Goal: Transaction & Acquisition: Obtain resource

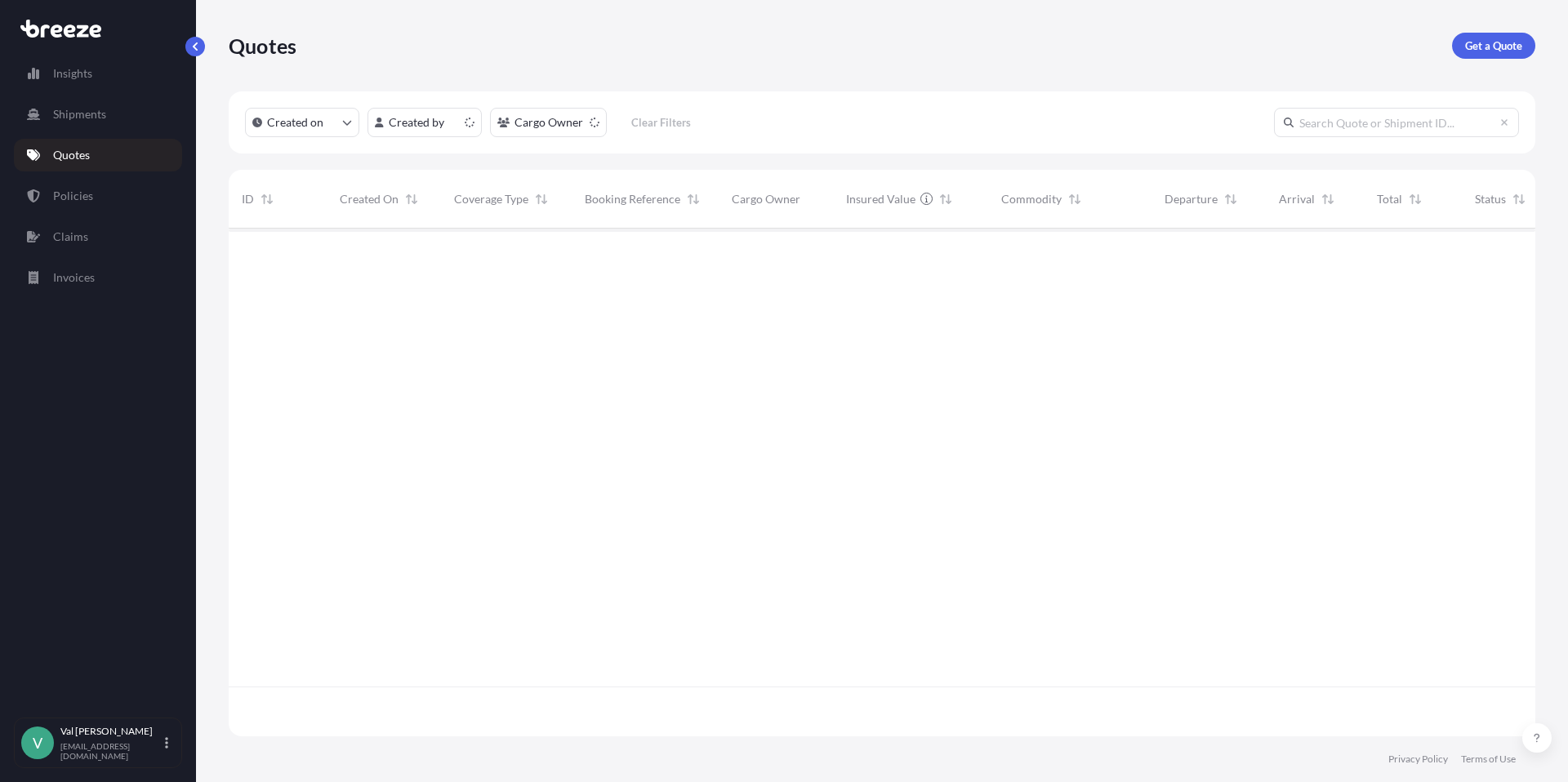
scroll to position [505, 1295]
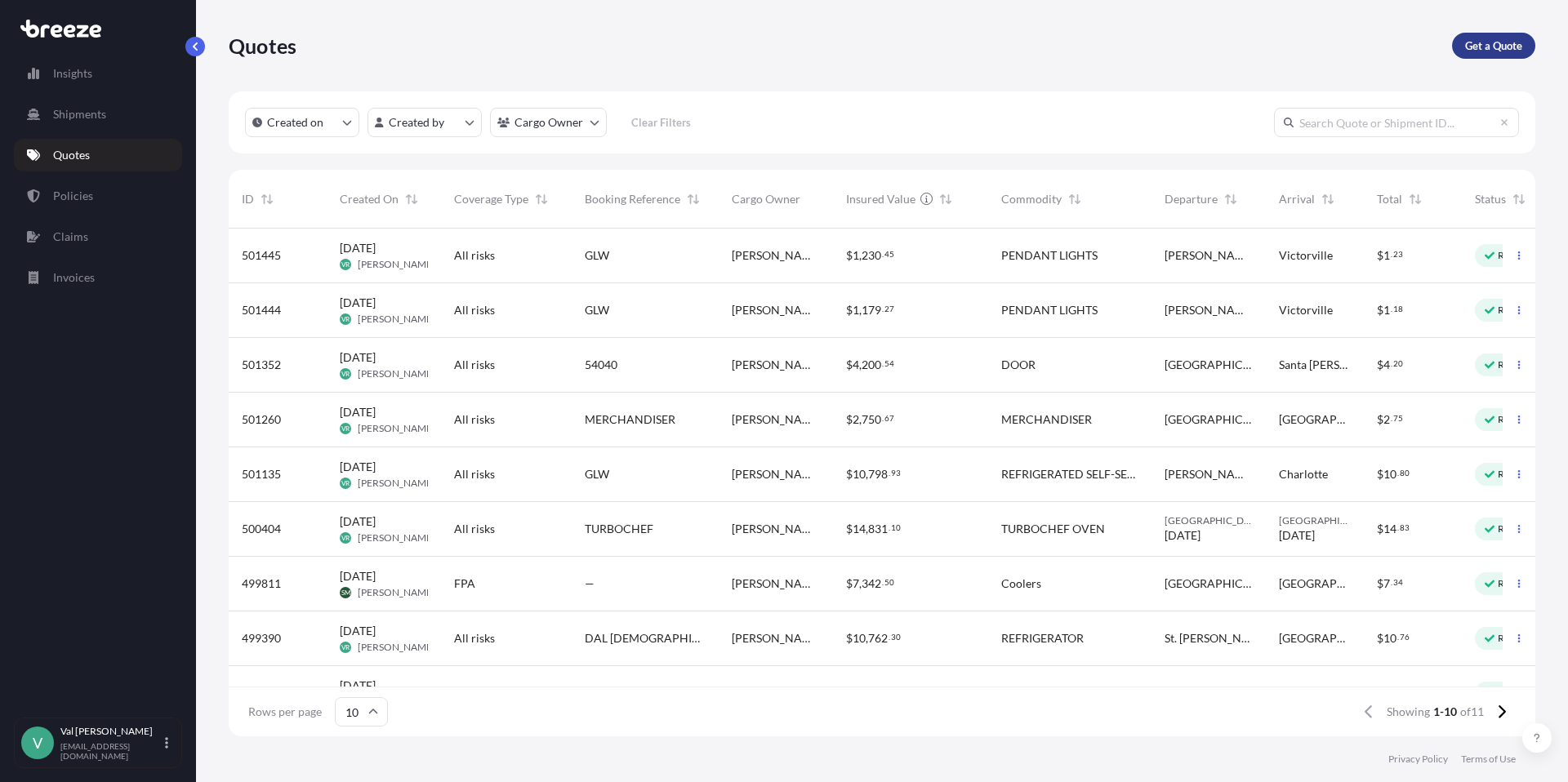
click at [1510, 45] on p "Get a Quote" at bounding box center [1494, 45] width 58 height 17
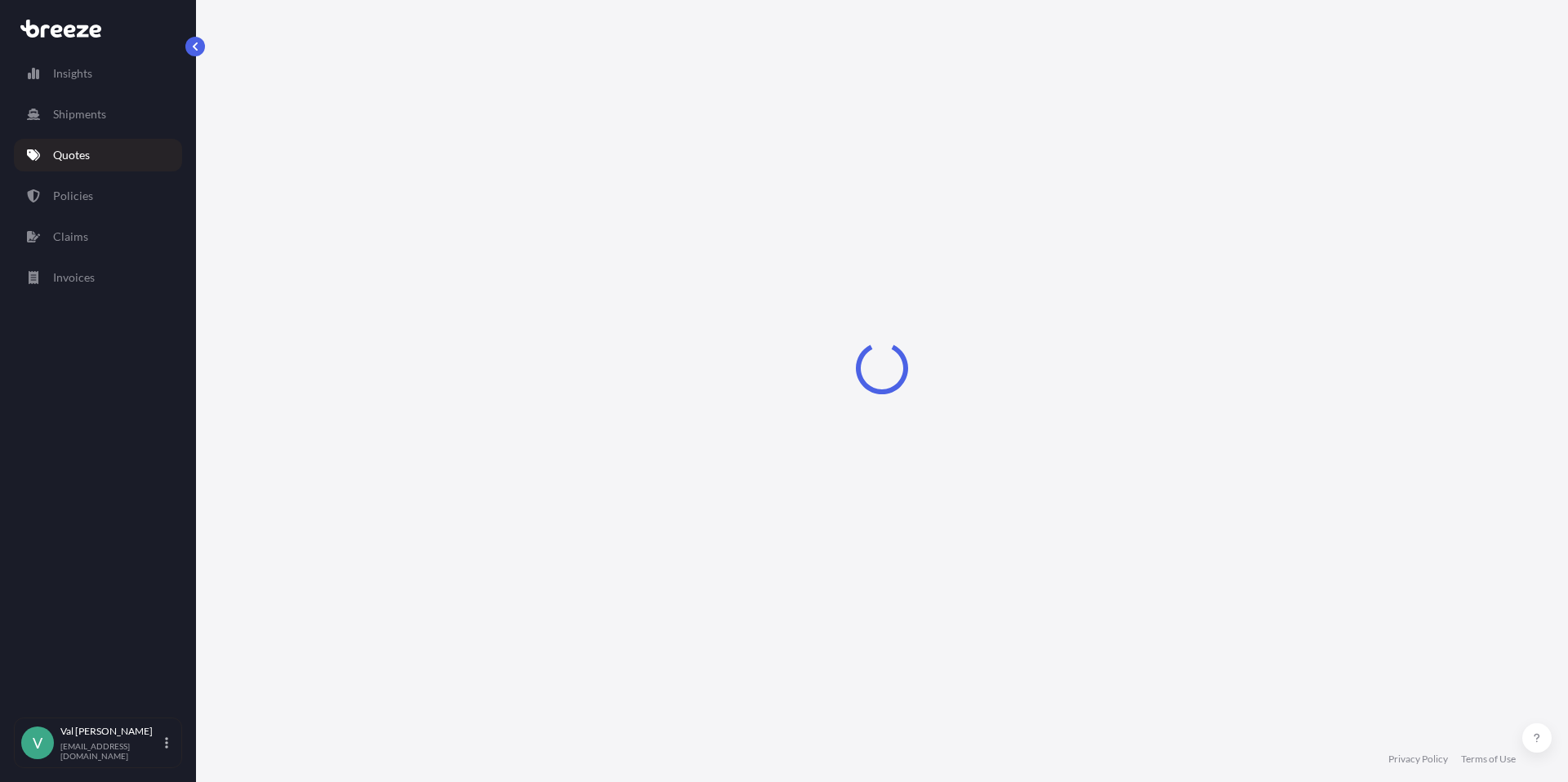
select select "Sea"
select select "1"
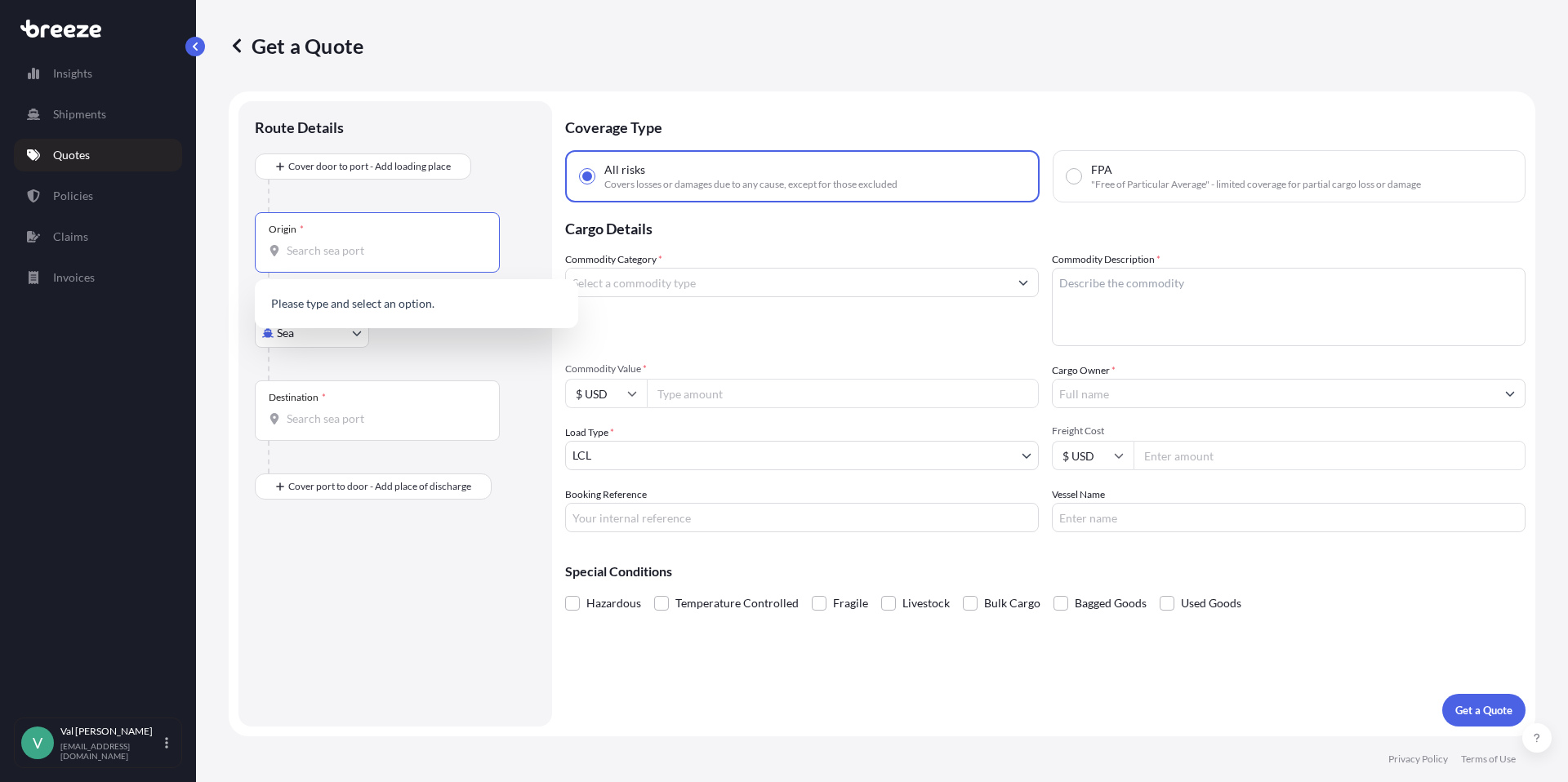
click at [315, 246] on input "Origin *" at bounding box center [383, 250] width 193 height 17
drag, startPoint x: 329, startPoint y: 246, endPoint x: 191, endPoint y: 227, distance: 139.3
click at [187, 227] on div "Insights Shipments Quotes Policies Claims Invoices V Val Ray val@mjrost.com Get…" at bounding box center [784, 391] width 1568 height 782
type input "BYRON CENTER, MI"
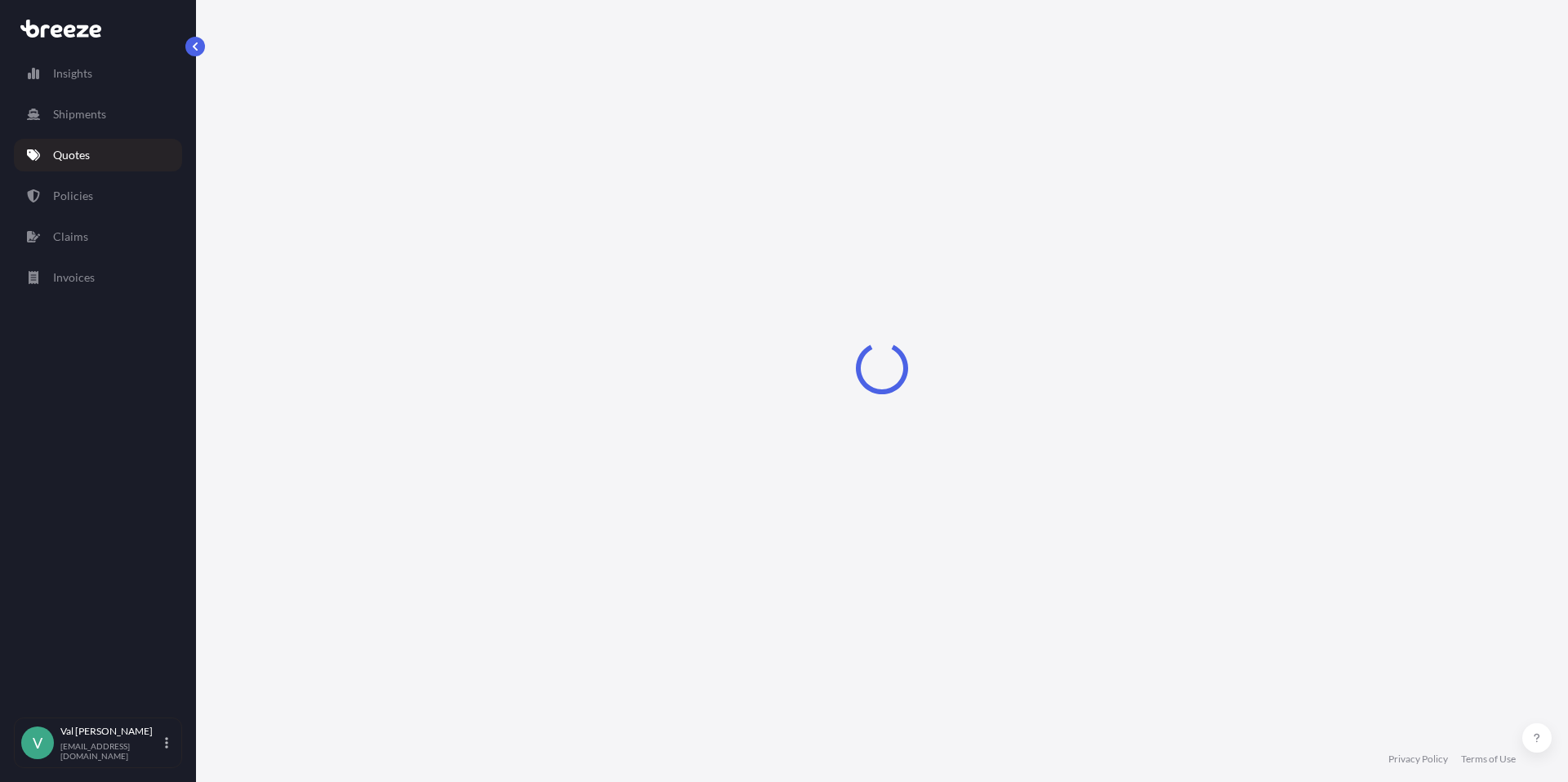
select select "Sea"
select select "1"
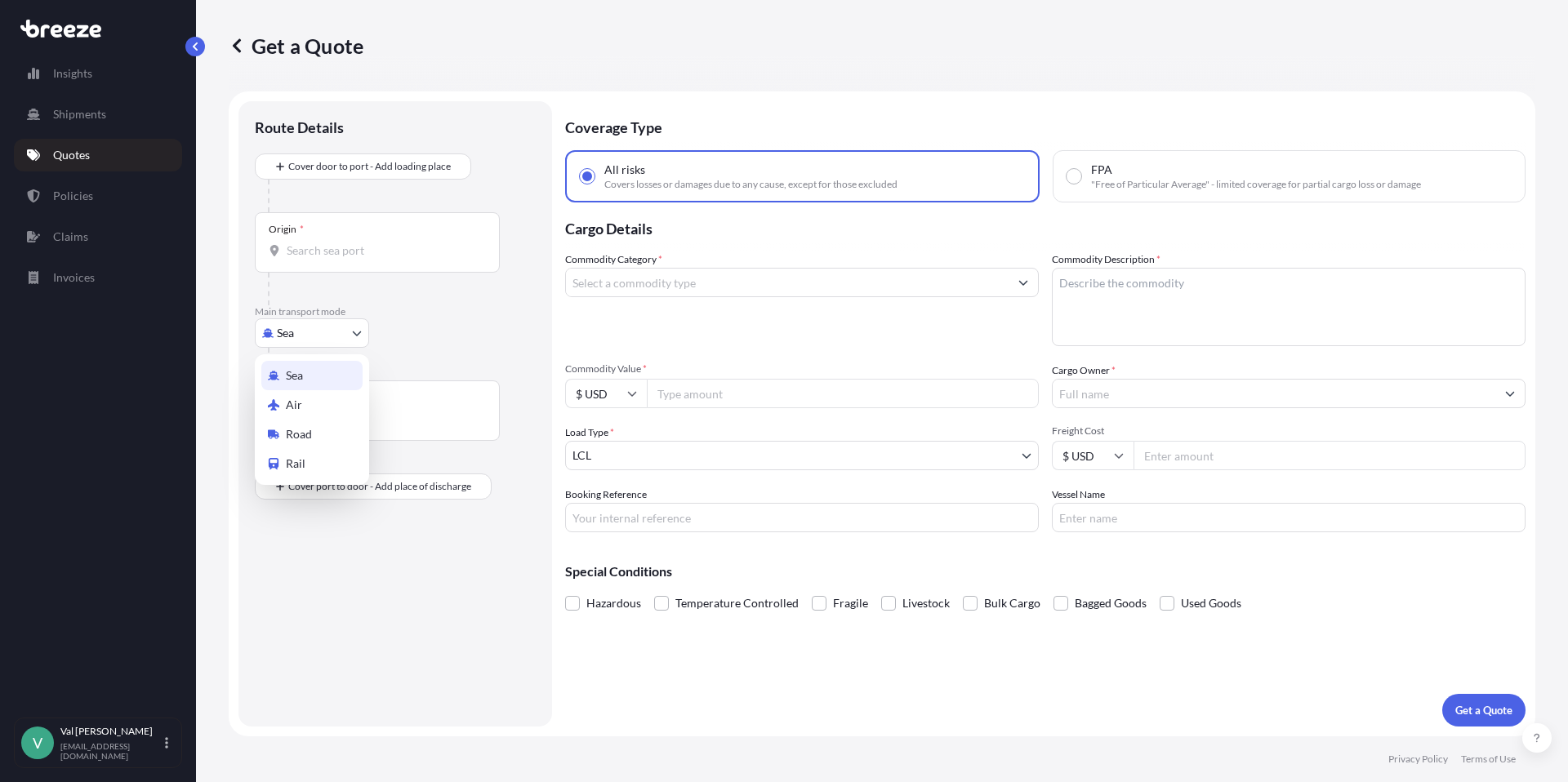
click at [345, 322] on body "Insights Shipments Quotes Policies Claims Invoices V [PERSON_NAME] [PERSON_NAME…" at bounding box center [784, 391] width 1568 height 782
click at [316, 432] on div "Road" at bounding box center [312, 434] width 101 height 30
select select "Road"
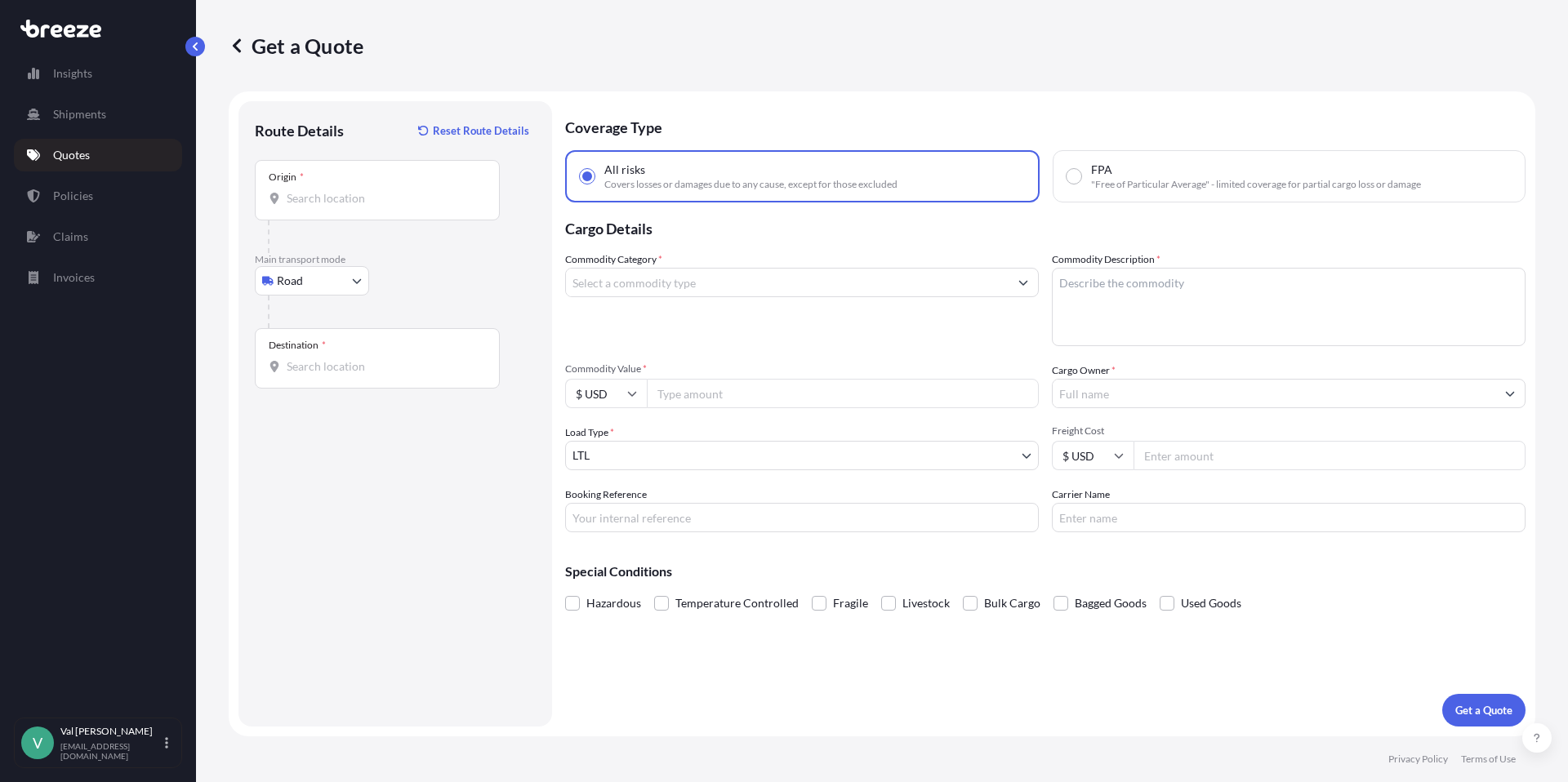
click at [330, 188] on div "Origin *" at bounding box center [377, 190] width 245 height 60
click at [330, 190] on input "Origin *" at bounding box center [383, 198] width 193 height 17
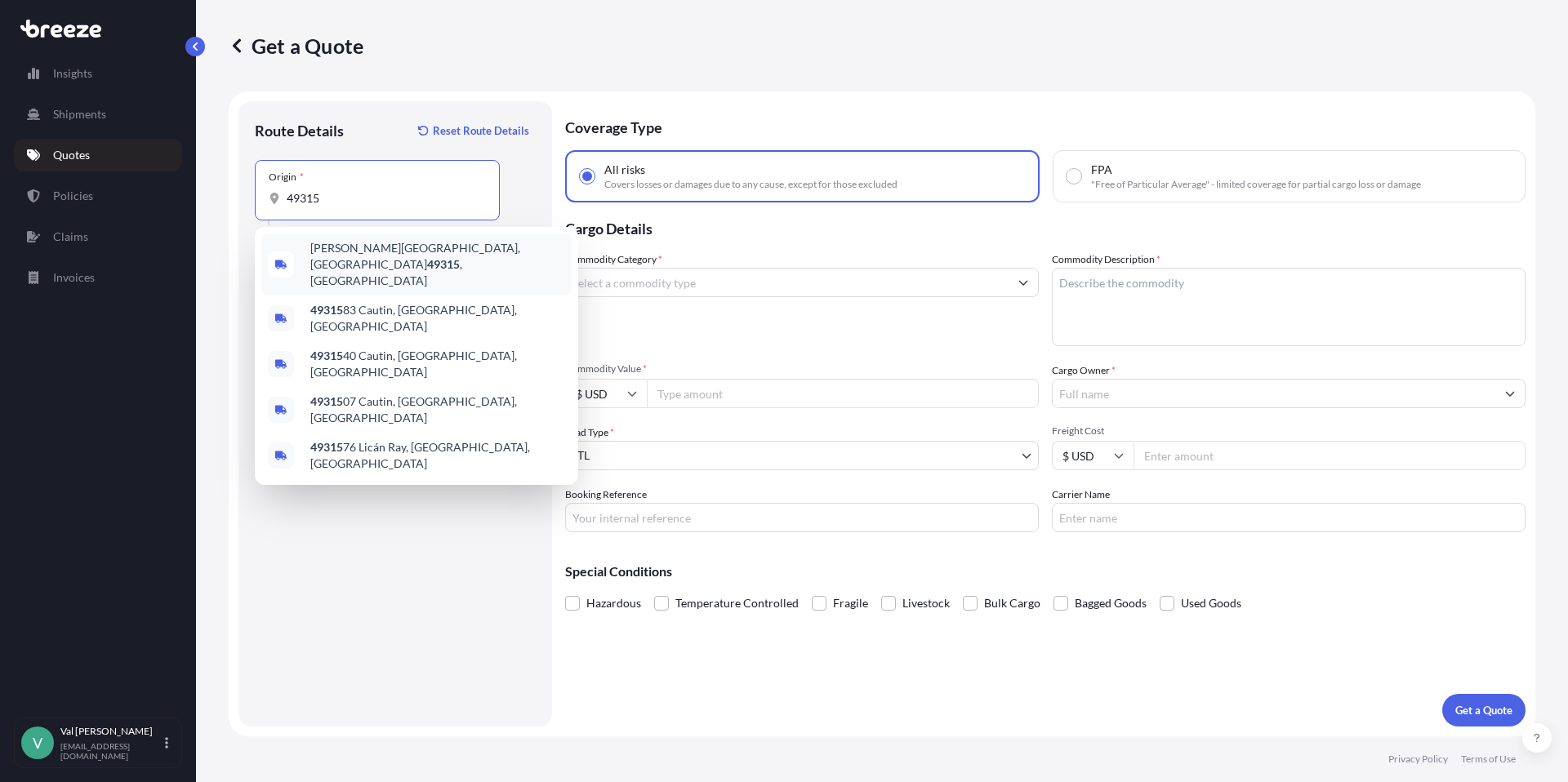
click at [365, 251] on span "[PERSON_NAME][GEOGRAPHIC_DATA] , [GEOGRAPHIC_DATA]" at bounding box center [438, 264] width 255 height 49
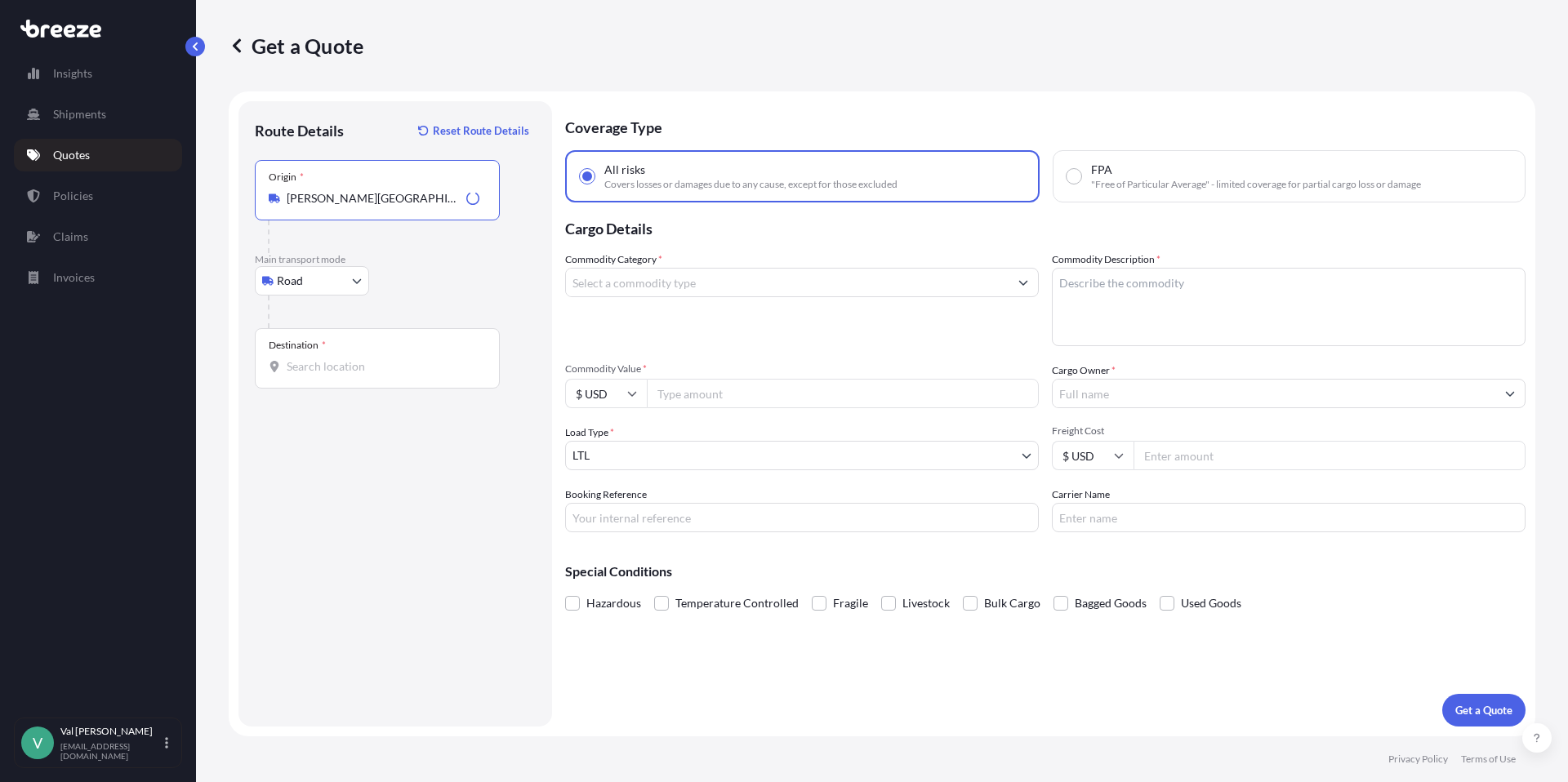
type input "[PERSON_NAME][GEOGRAPHIC_DATA], [GEOGRAPHIC_DATA]"
click at [340, 370] on input "Destination *" at bounding box center [383, 366] width 193 height 17
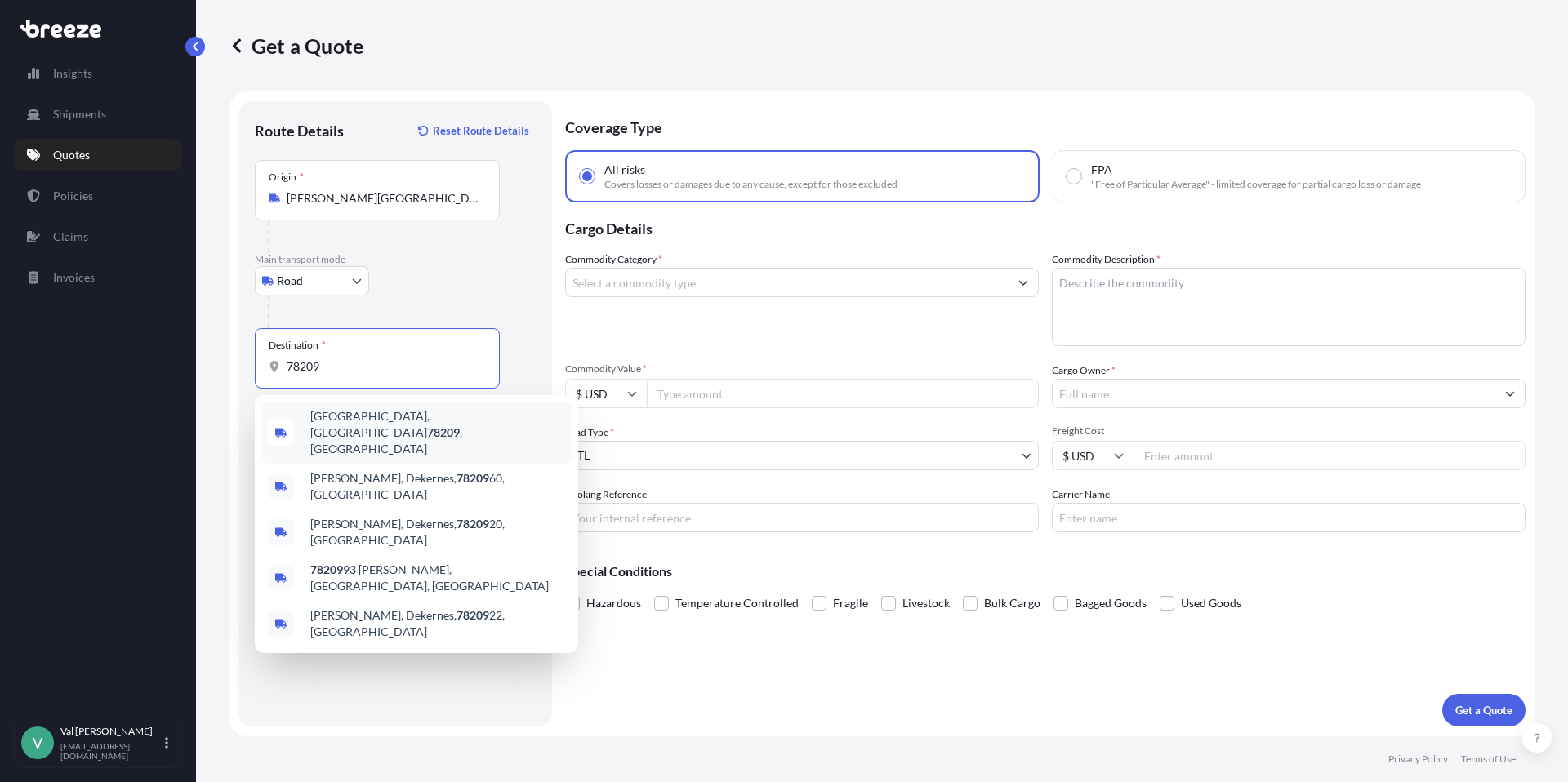
click at [355, 420] on span "[GEOGRAPHIC_DATA] , [GEOGRAPHIC_DATA]" at bounding box center [438, 432] width 255 height 49
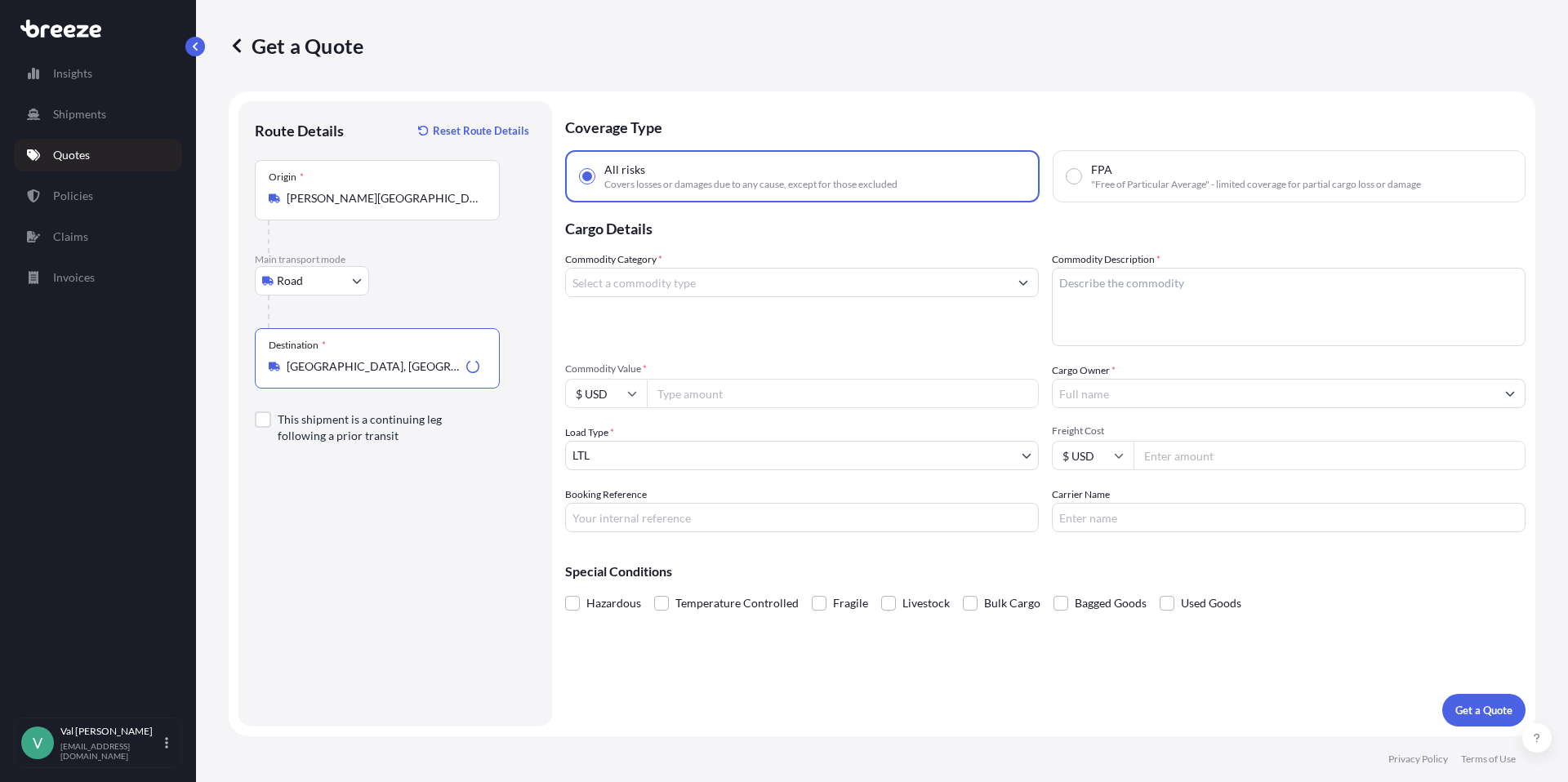
type input "[GEOGRAPHIC_DATA], [GEOGRAPHIC_DATA]"
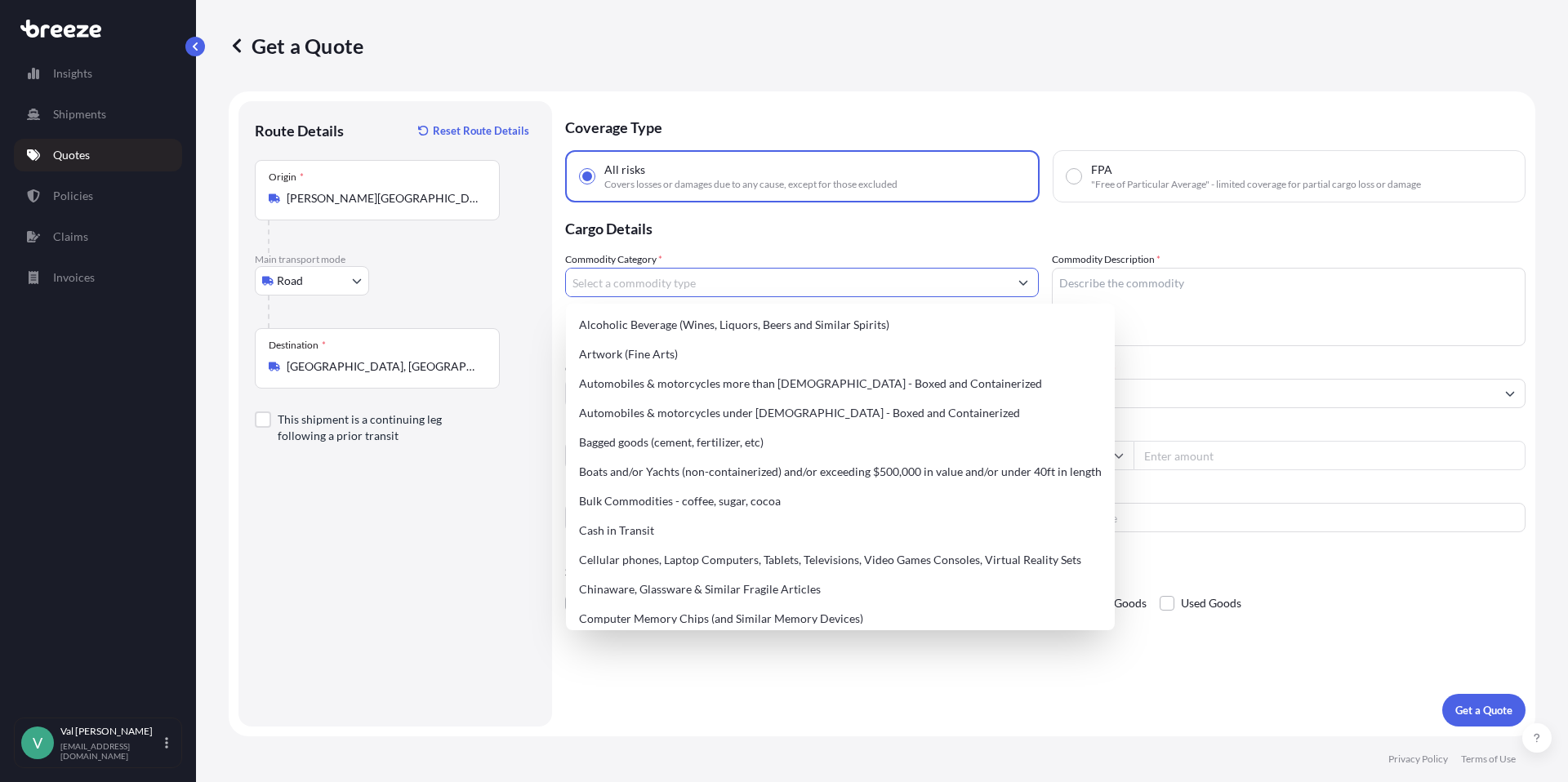
click at [636, 282] on input "Commodity Category *" at bounding box center [787, 282] width 443 height 30
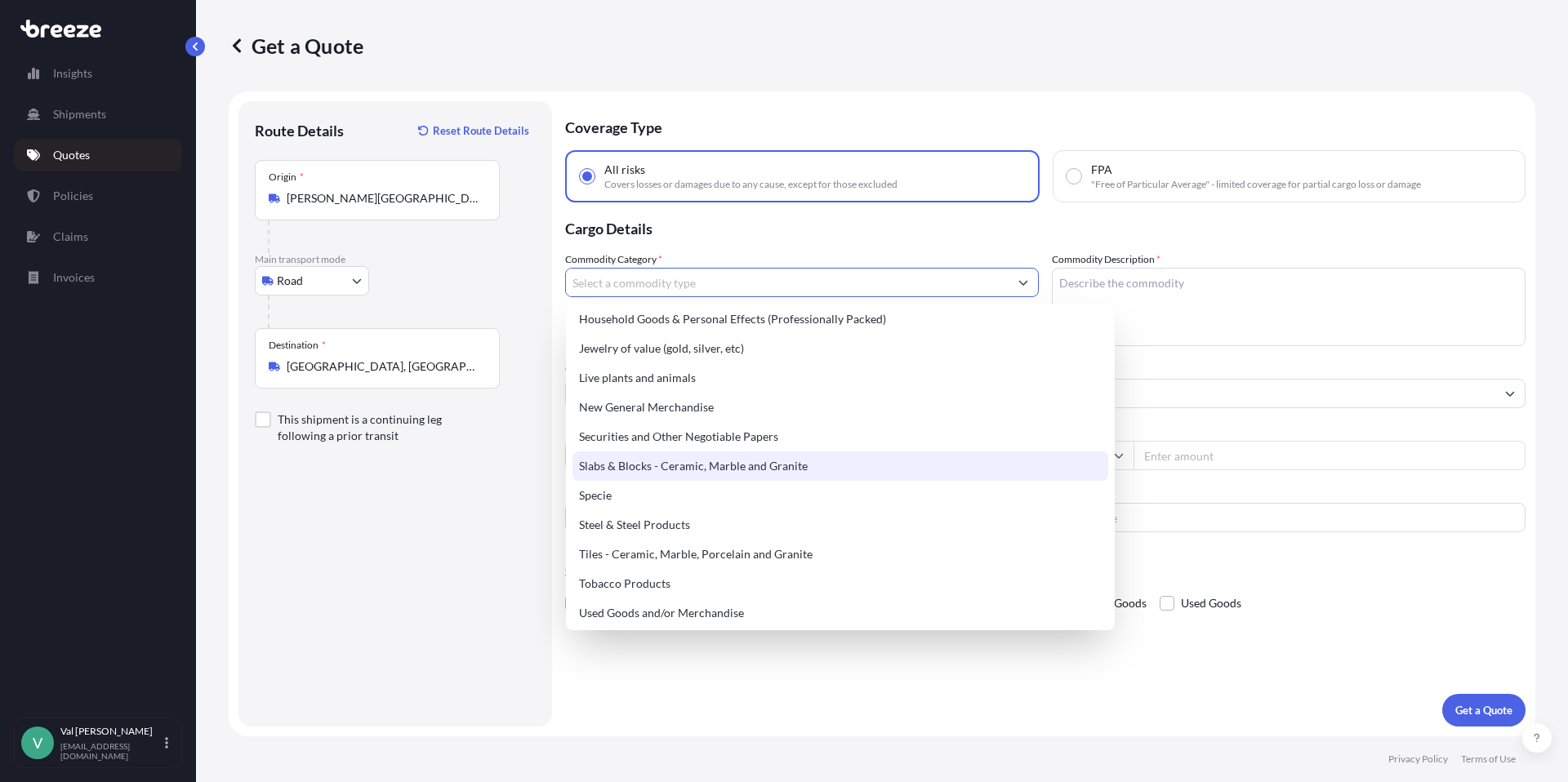
scroll to position [616, 0]
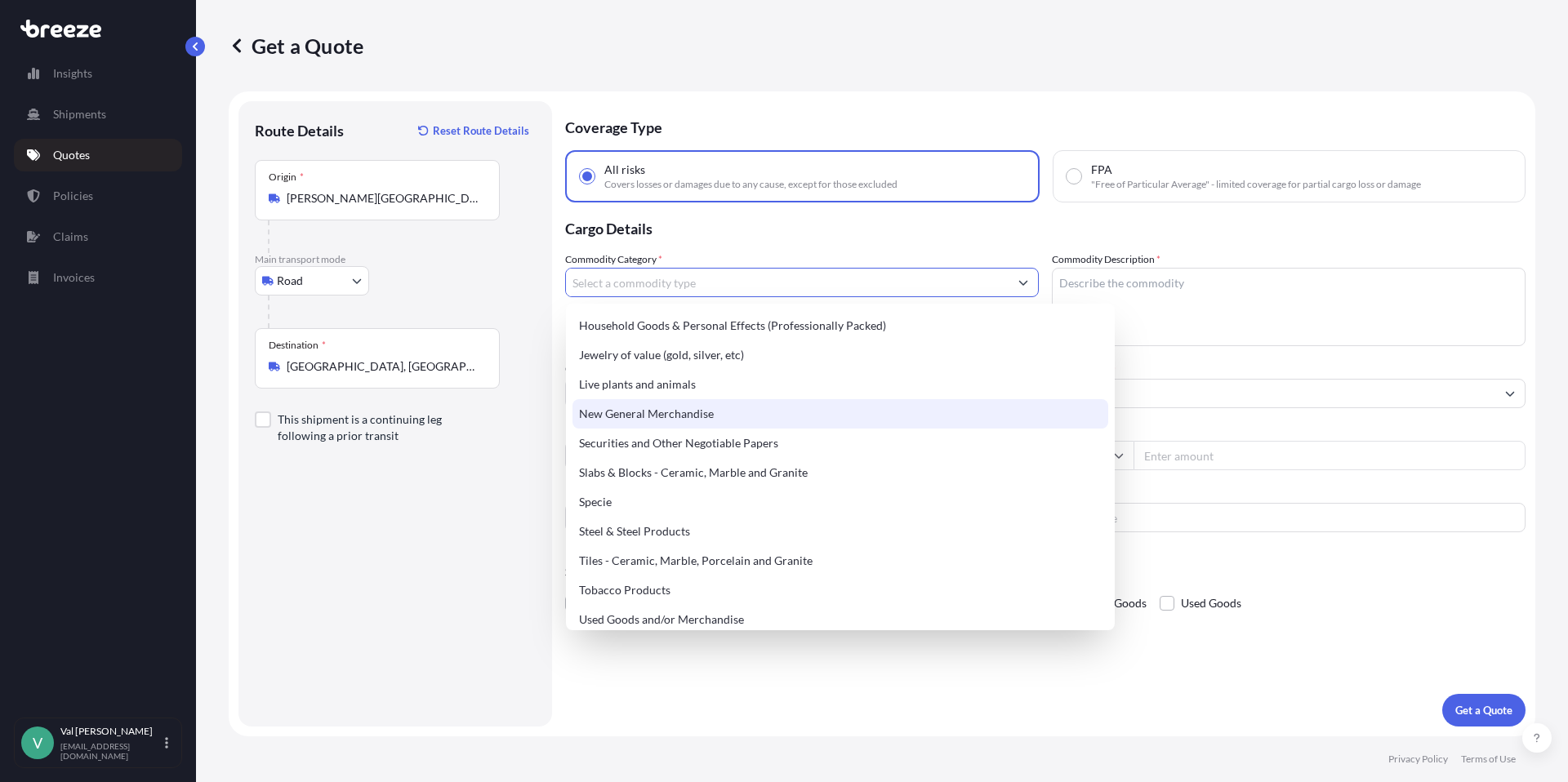
click at [676, 421] on div "New General Merchandise" at bounding box center [841, 414] width 535 height 30
type input "New General Merchandise"
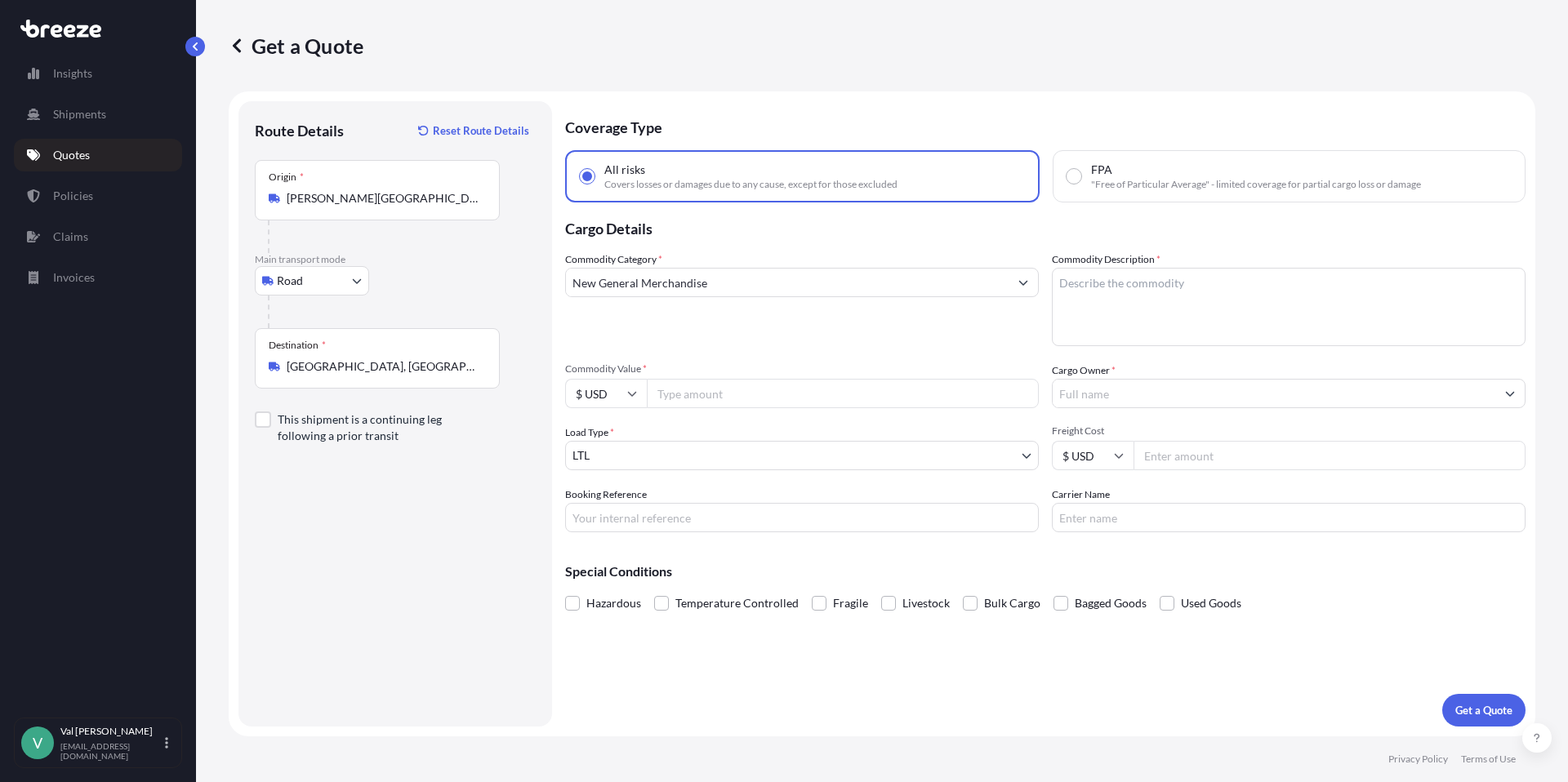
click at [682, 395] on input "Commodity Value *" at bounding box center [843, 394] width 392 height 30
drag, startPoint x: 717, startPoint y: 393, endPoint x: 624, endPoint y: 371, distance: 95.6
click at [624, 371] on div "Commodity Value * $ USD 10139.97" at bounding box center [801, 385] width 474 height 45
type input "11099.62"
click at [633, 514] on input "Booking Reference" at bounding box center [801, 518] width 474 height 30
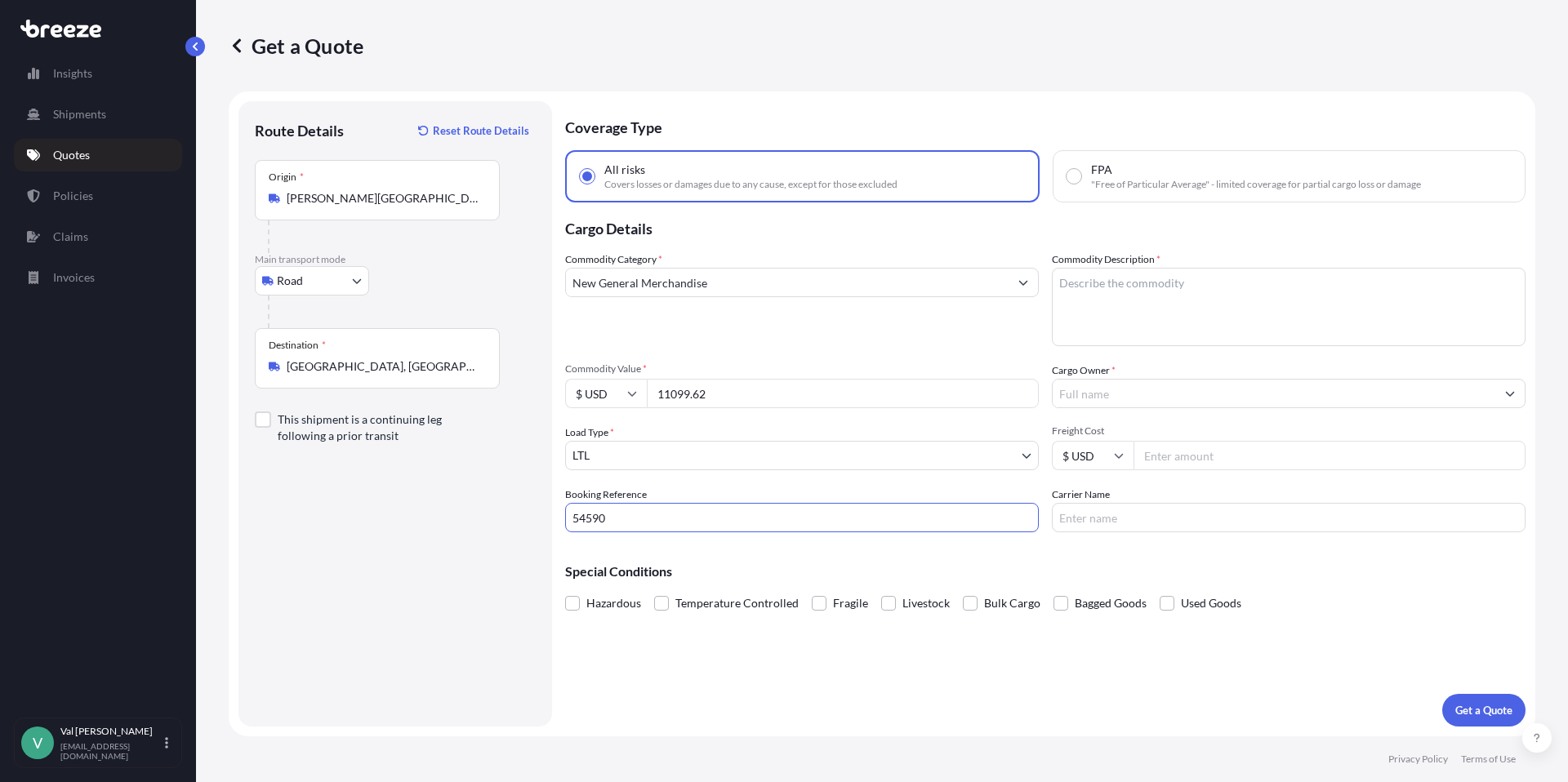
type input "54590"
click at [1141, 289] on textarea "Commodity Description *" at bounding box center [1288, 307] width 474 height 78
type textarea "CHAIRS"
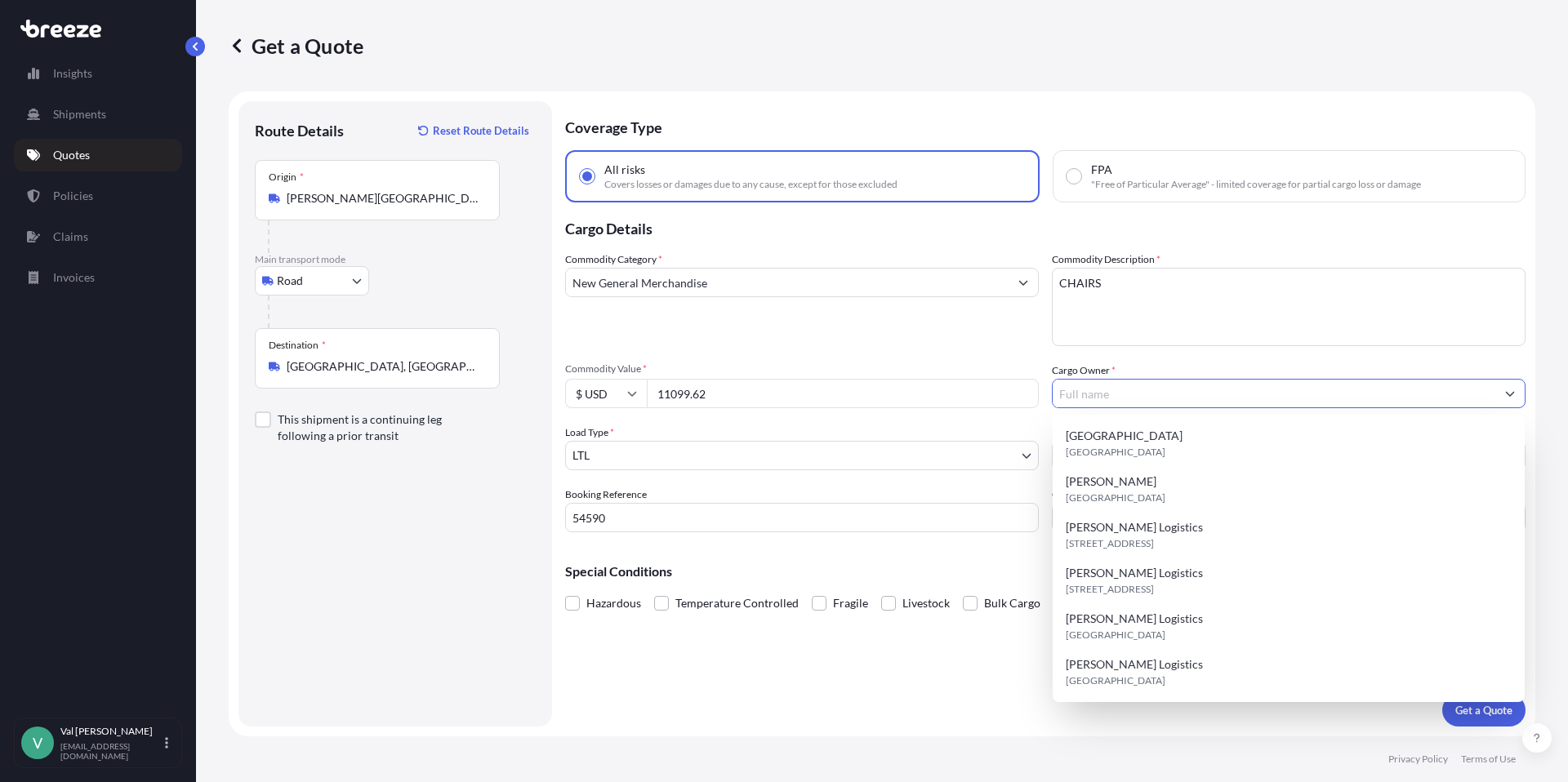
click at [1103, 384] on input "Cargo Owner *" at bounding box center [1274, 394] width 443 height 30
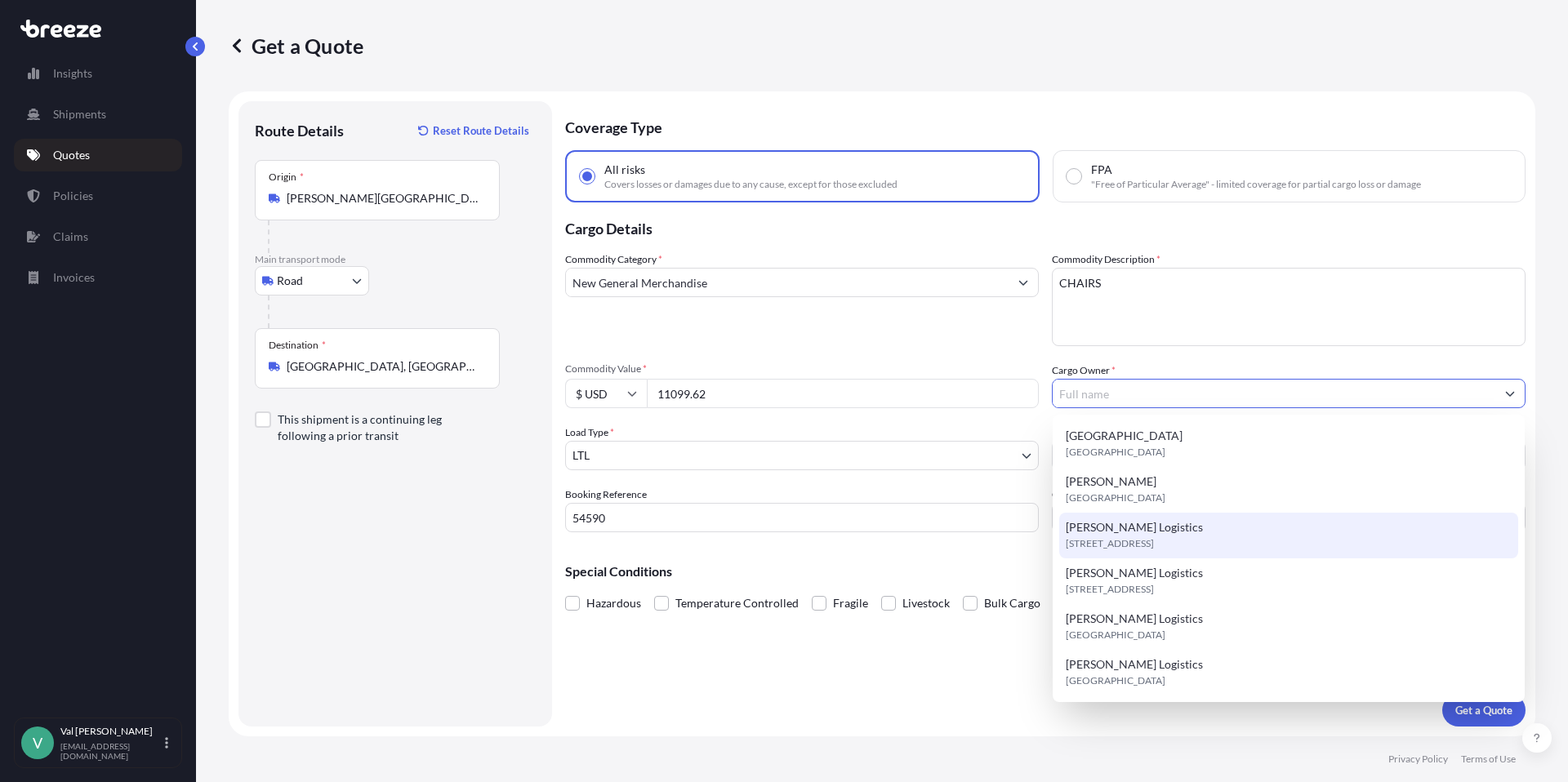
click at [1149, 533] on span "[PERSON_NAME] Logistics" at bounding box center [1134, 527] width 137 height 17
type input "[PERSON_NAME] Logistics"
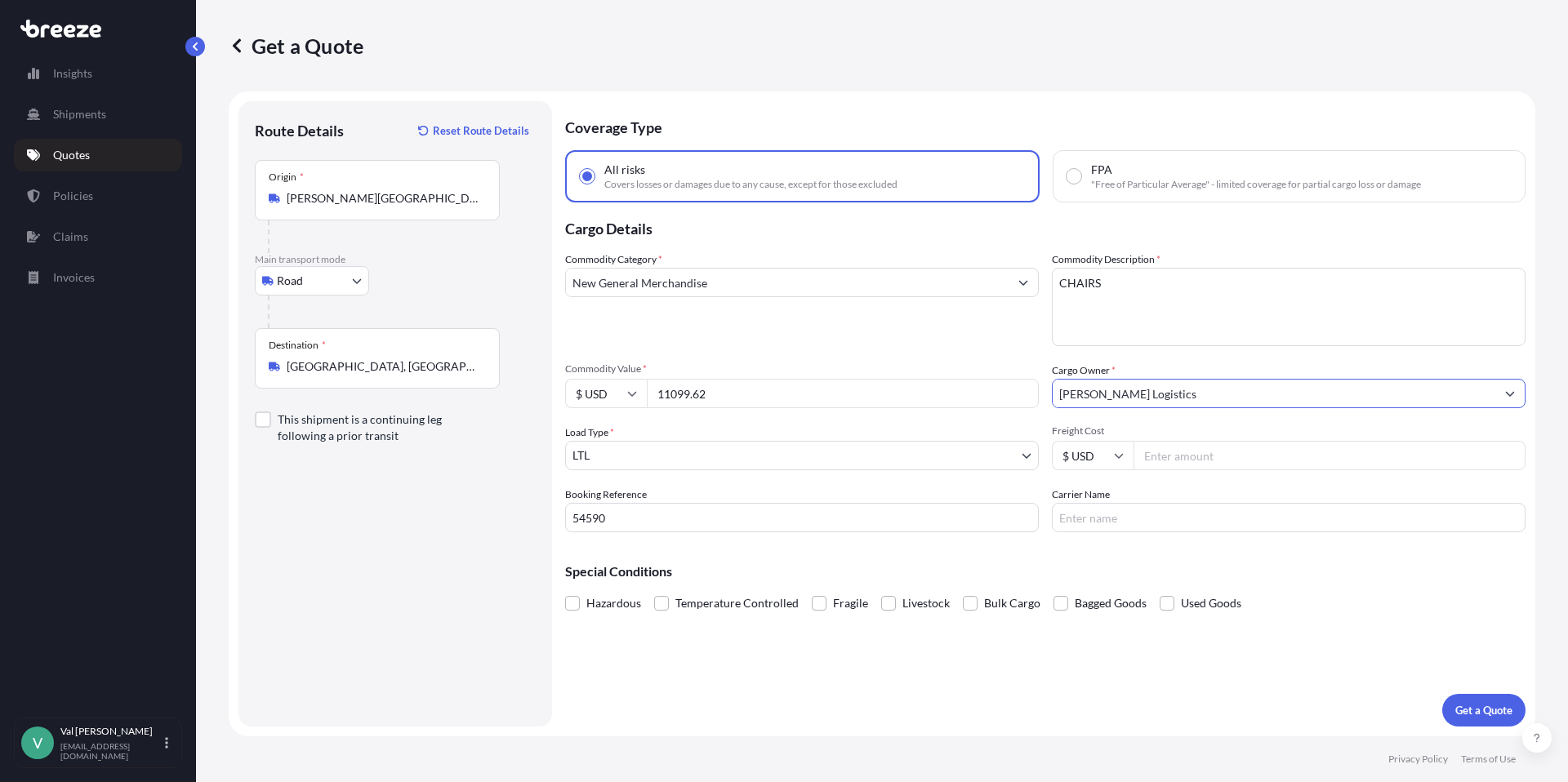
click at [1164, 450] on input "Freight Cost" at bounding box center [1330, 456] width 392 height 30
type input "690.90"
click at [1146, 525] on input "Carrier Name" at bounding box center [1288, 518] width 474 height 30
type input "XPO LOGISTICS"
click at [1483, 709] on p "Get a Quote" at bounding box center [1484, 711] width 58 height 17
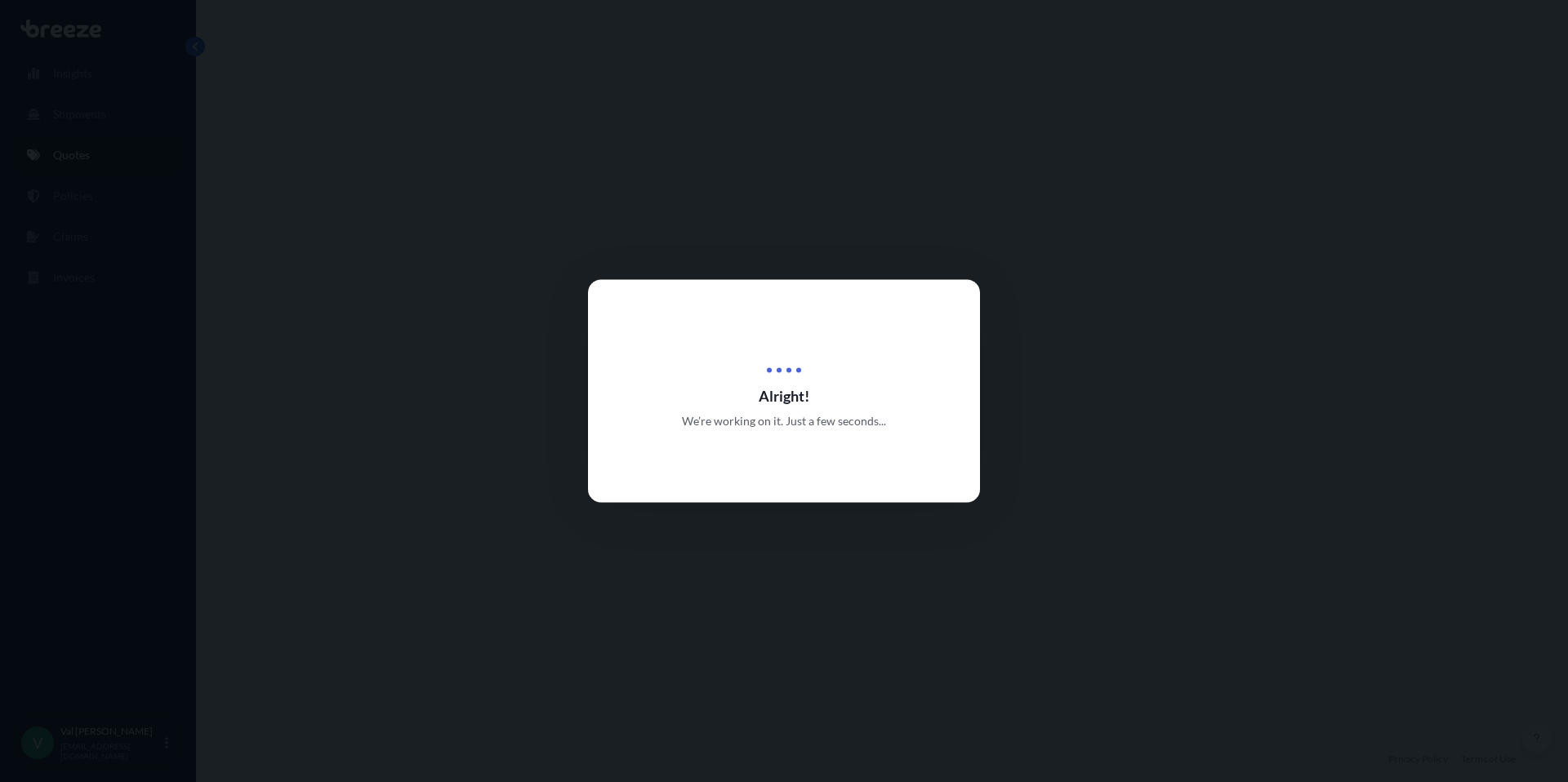
select select "Road"
select select "1"
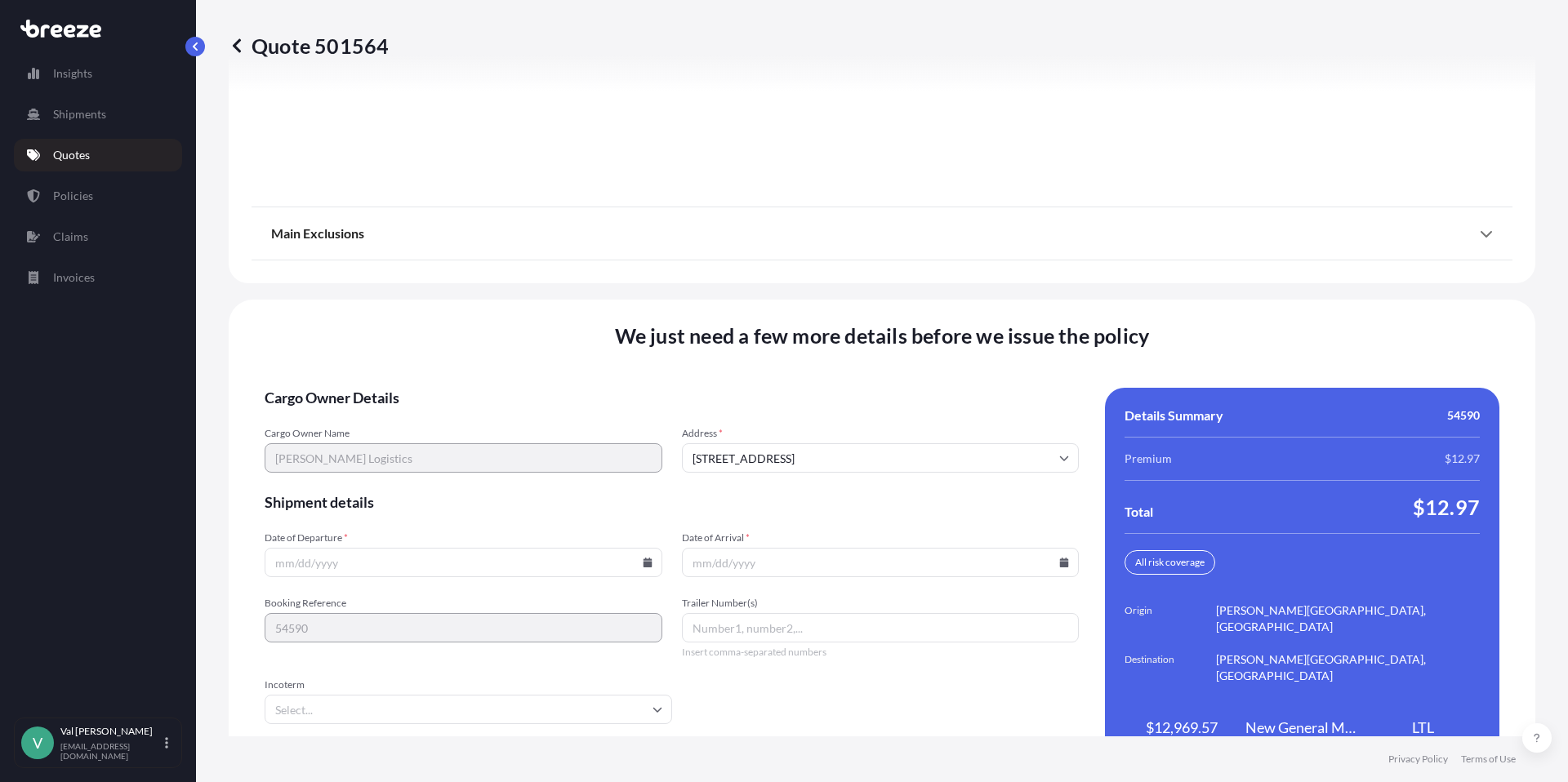
scroll to position [2069, 0]
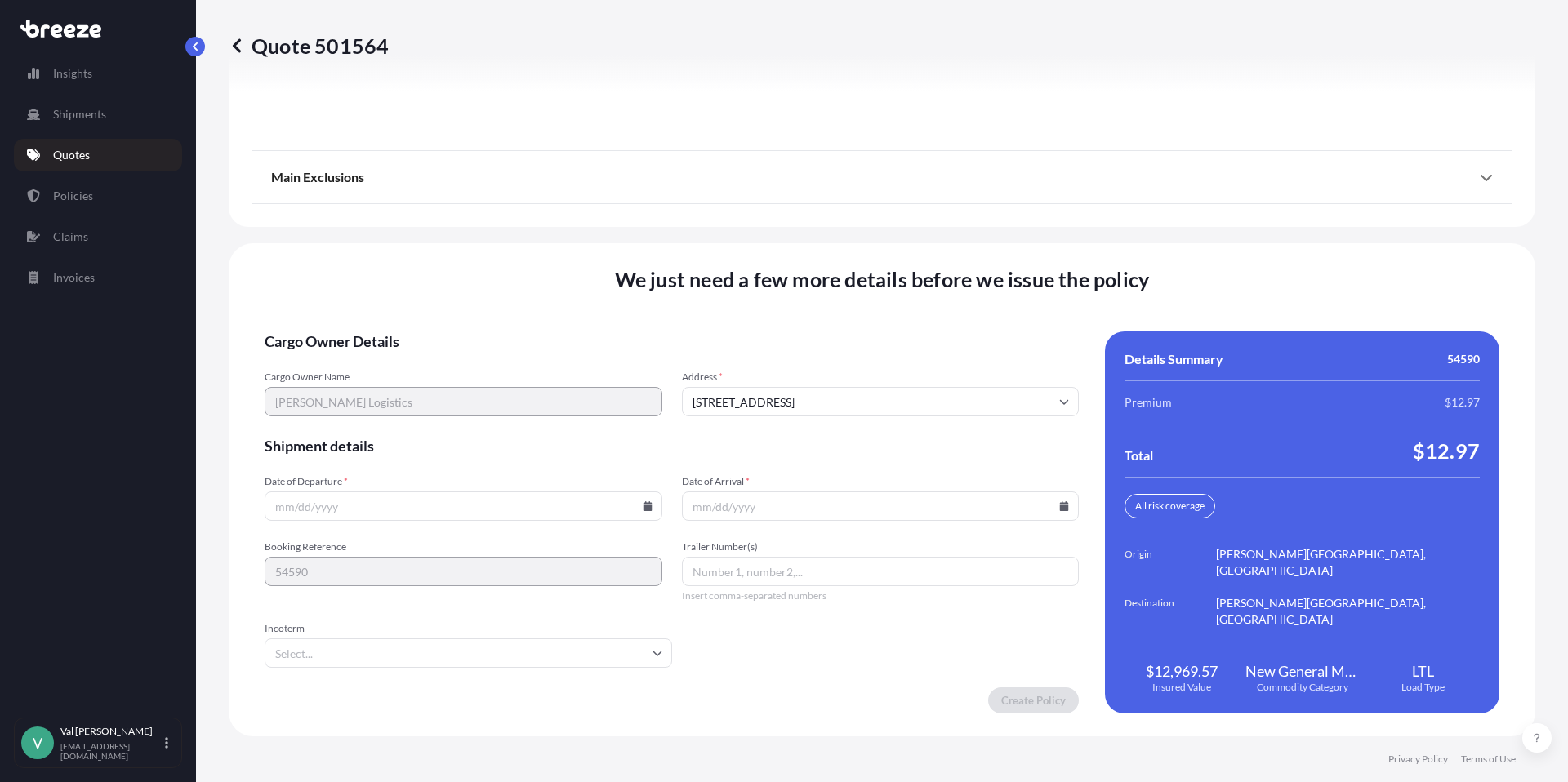
click at [524, 503] on input "Date of Departure *" at bounding box center [463, 507] width 398 height 30
click at [643, 508] on icon at bounding box center [647, 506] width 9 height 10
click at [386, 391] on button "21" at bounding box center [385, 392] width 26 height 26
type input "[DATE]"
click at [1060, 506] on icon at bounding box center [1065, 506] width 9 height 10
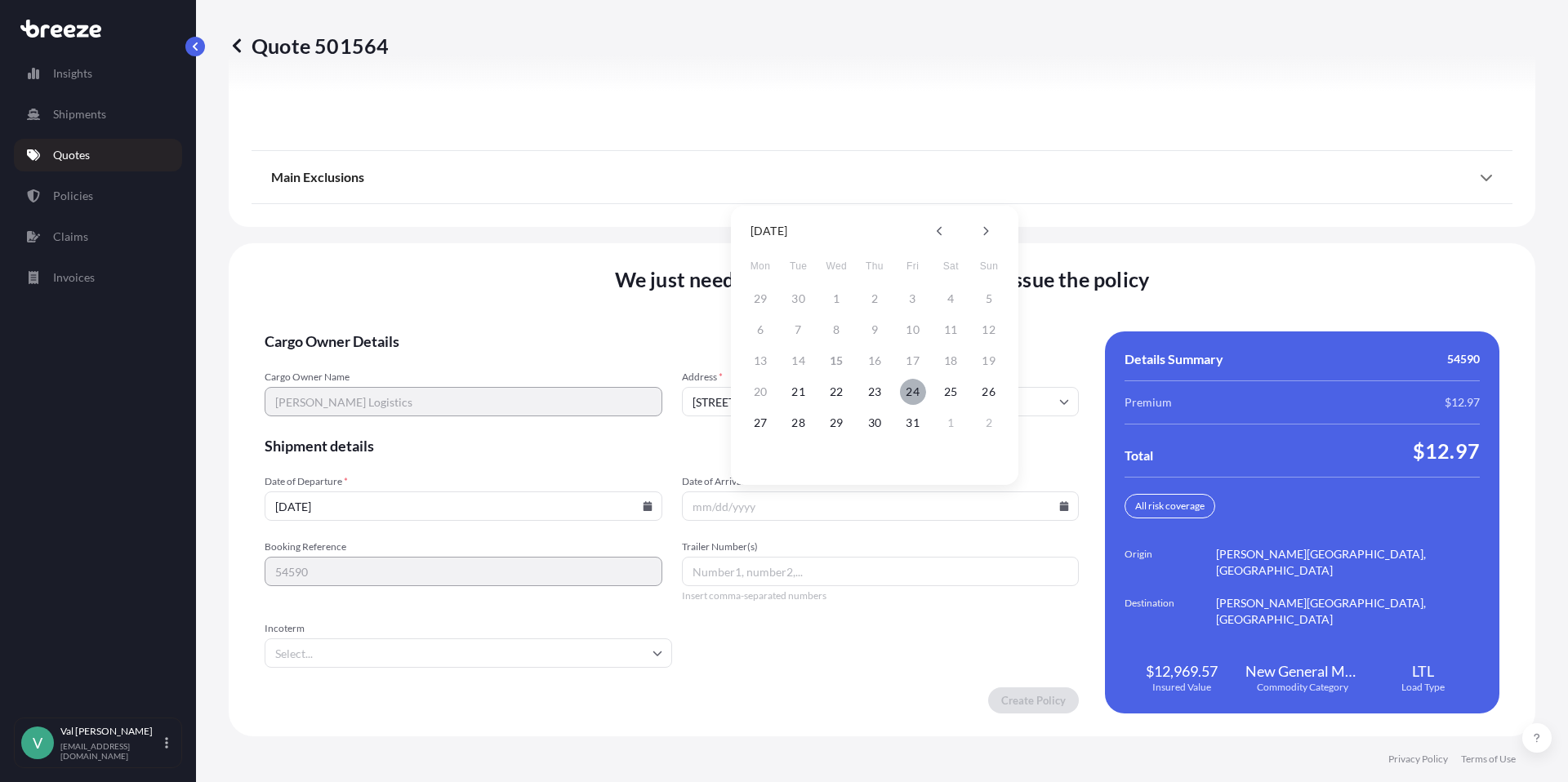
click at [916, 391] on button "24" at bounding box center [913, 392] width 26 height 26
type input "[DATE]"
